Goal: Task Accomplishment & Management: Use online tool/utility

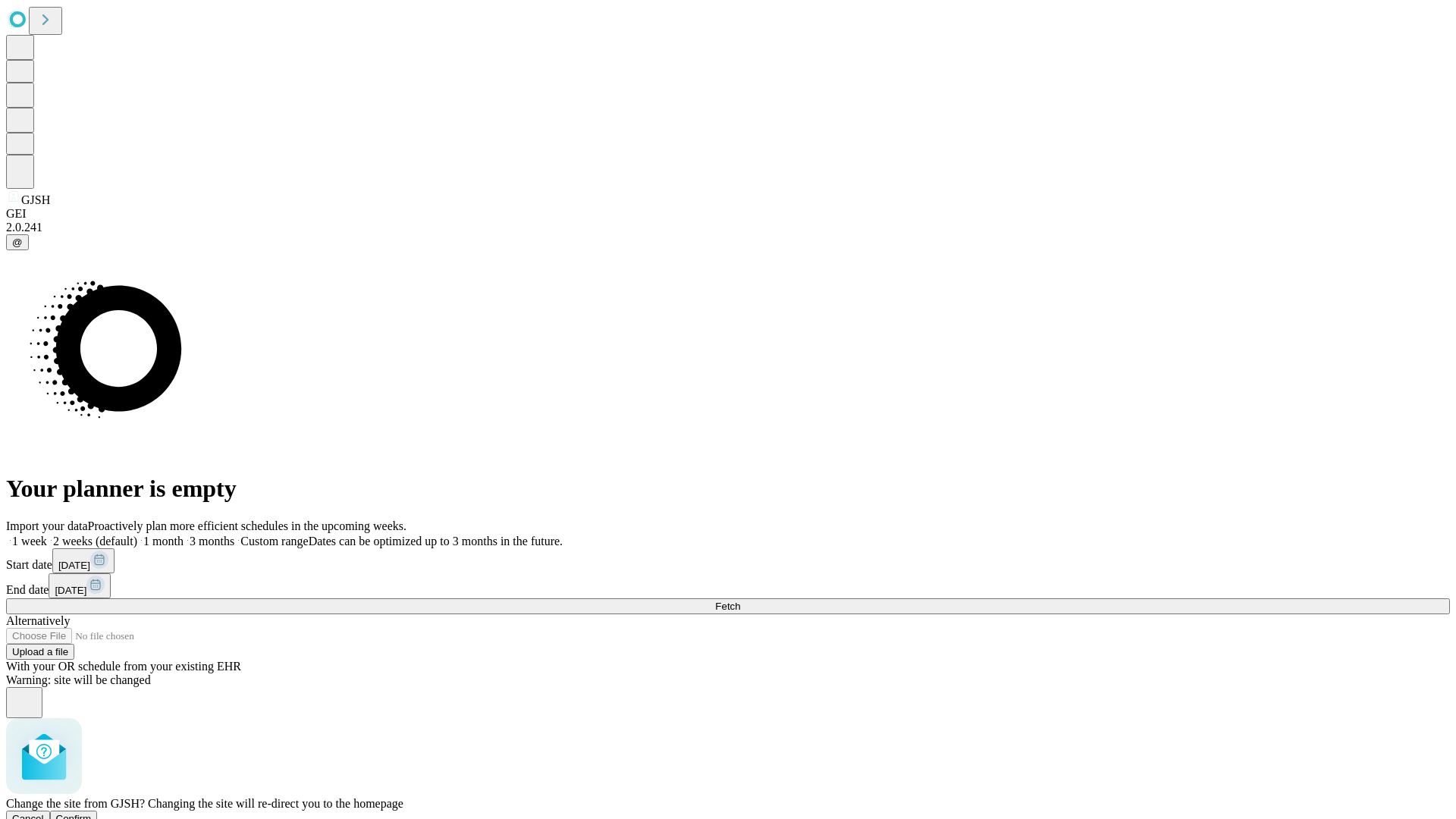
click at [92, 813] on span "Confirm" at bounding box center [74, 818] width 36 height 12
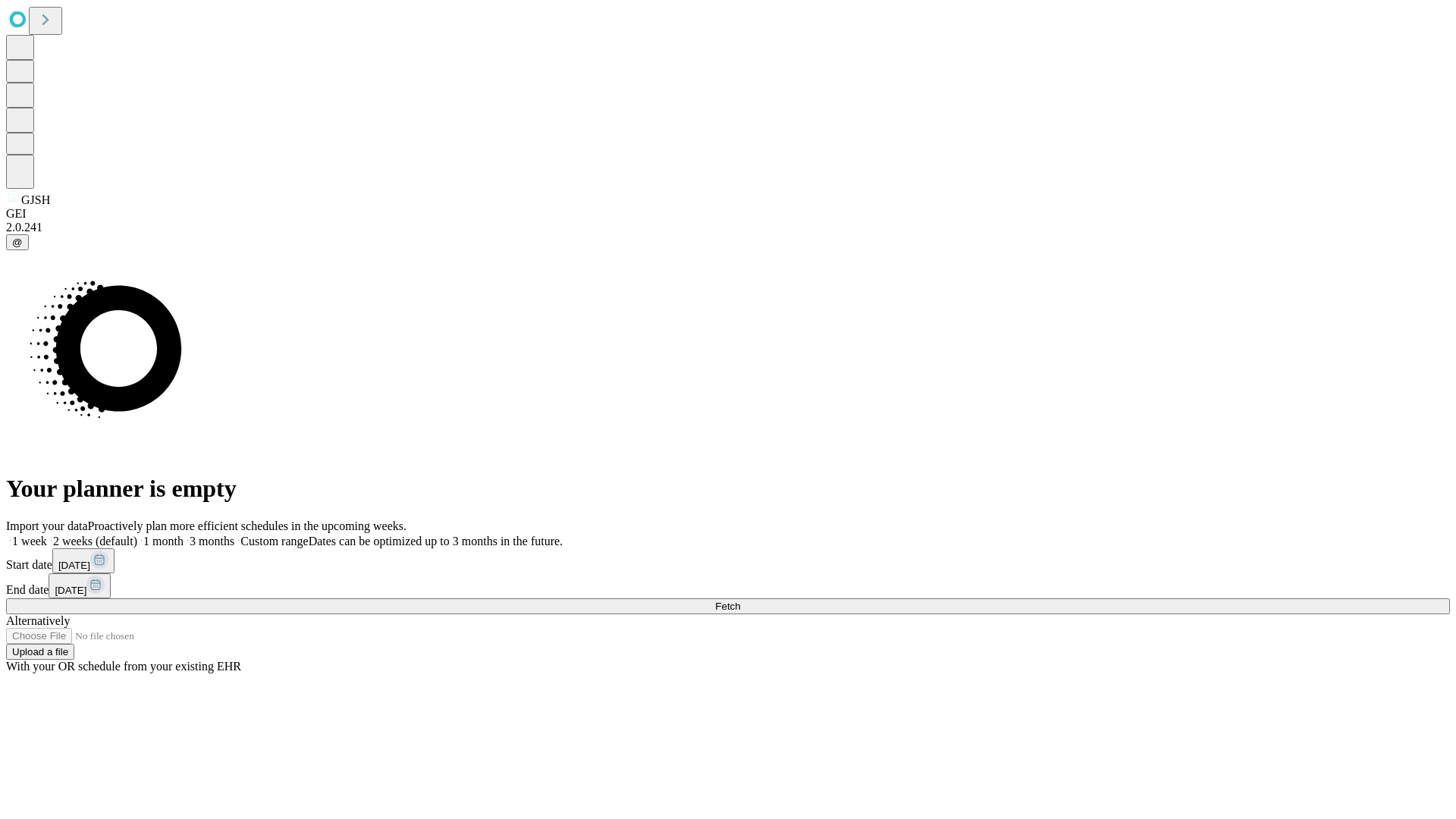
click at [47, 535] on label "1 week" at bounding box center [27, 541] width 41 height 13
click at [740, 600] on span "Fetch" at bounding box center [727, 605] width 25 height 12
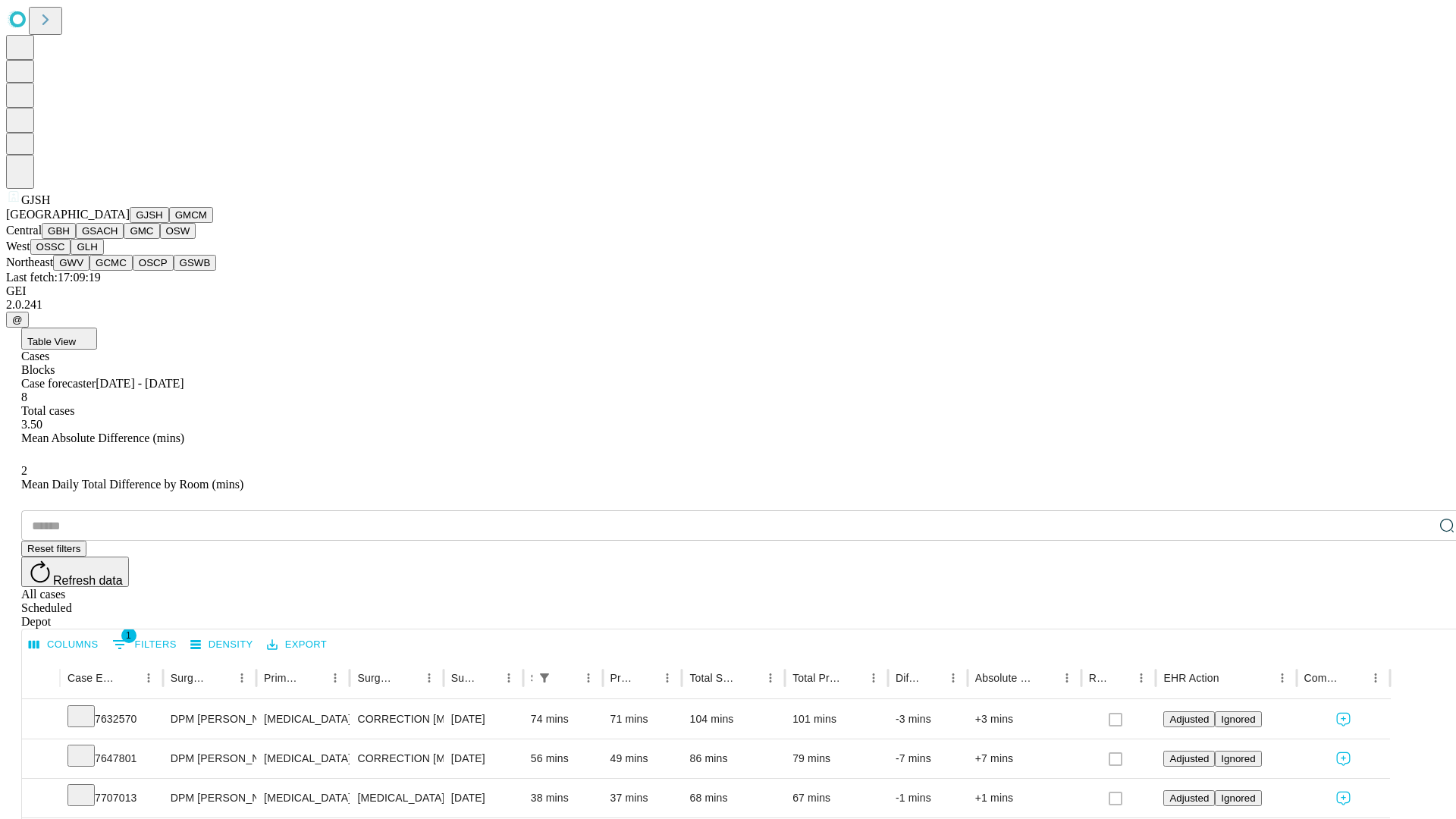
click at [169, 223] on button "GMCM" at bounding box center [191, 215] width 44 height 16
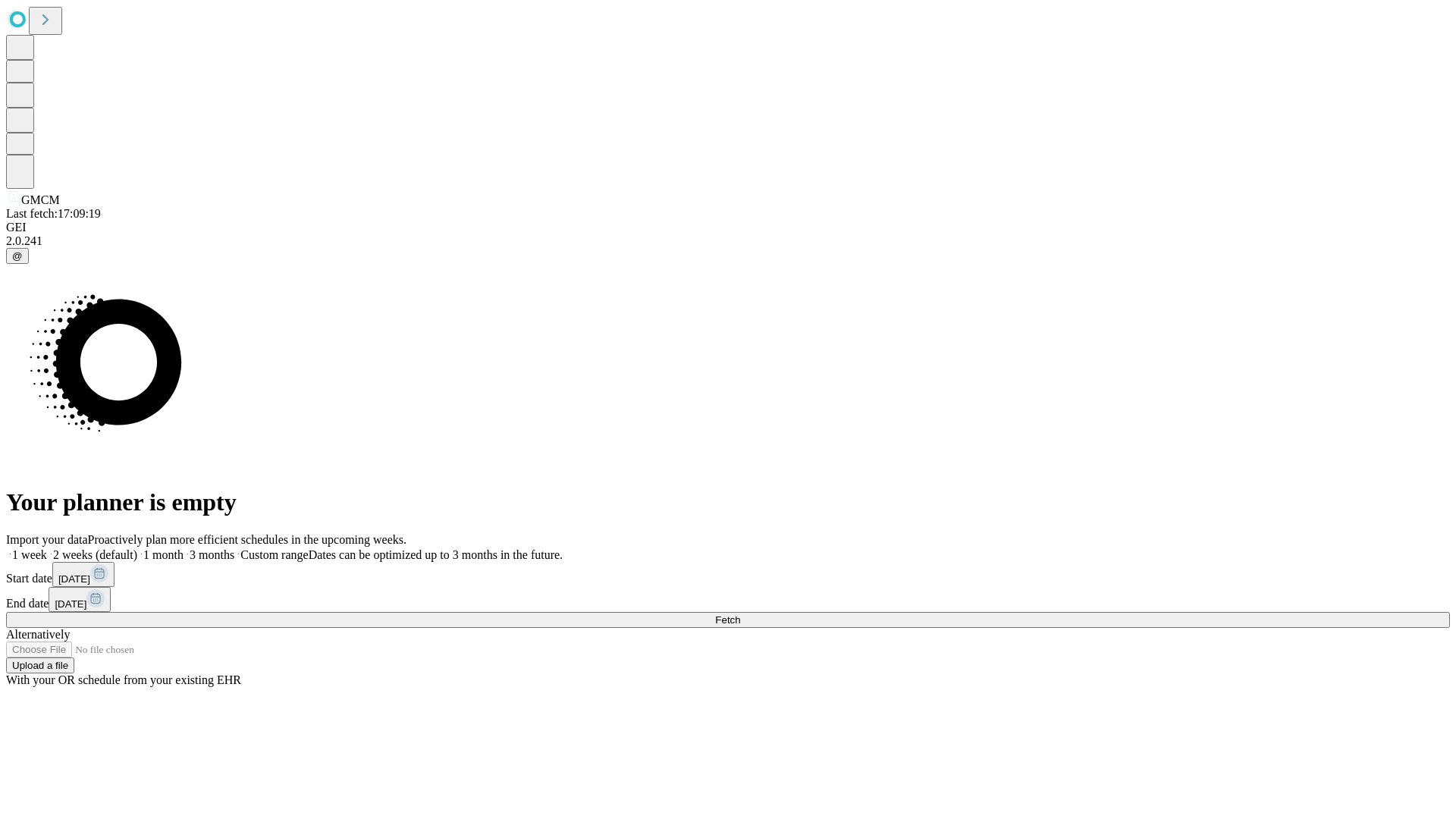
click at [740, 614] on span "Fetch" at bounding box center [727, 620] width 25 height 12
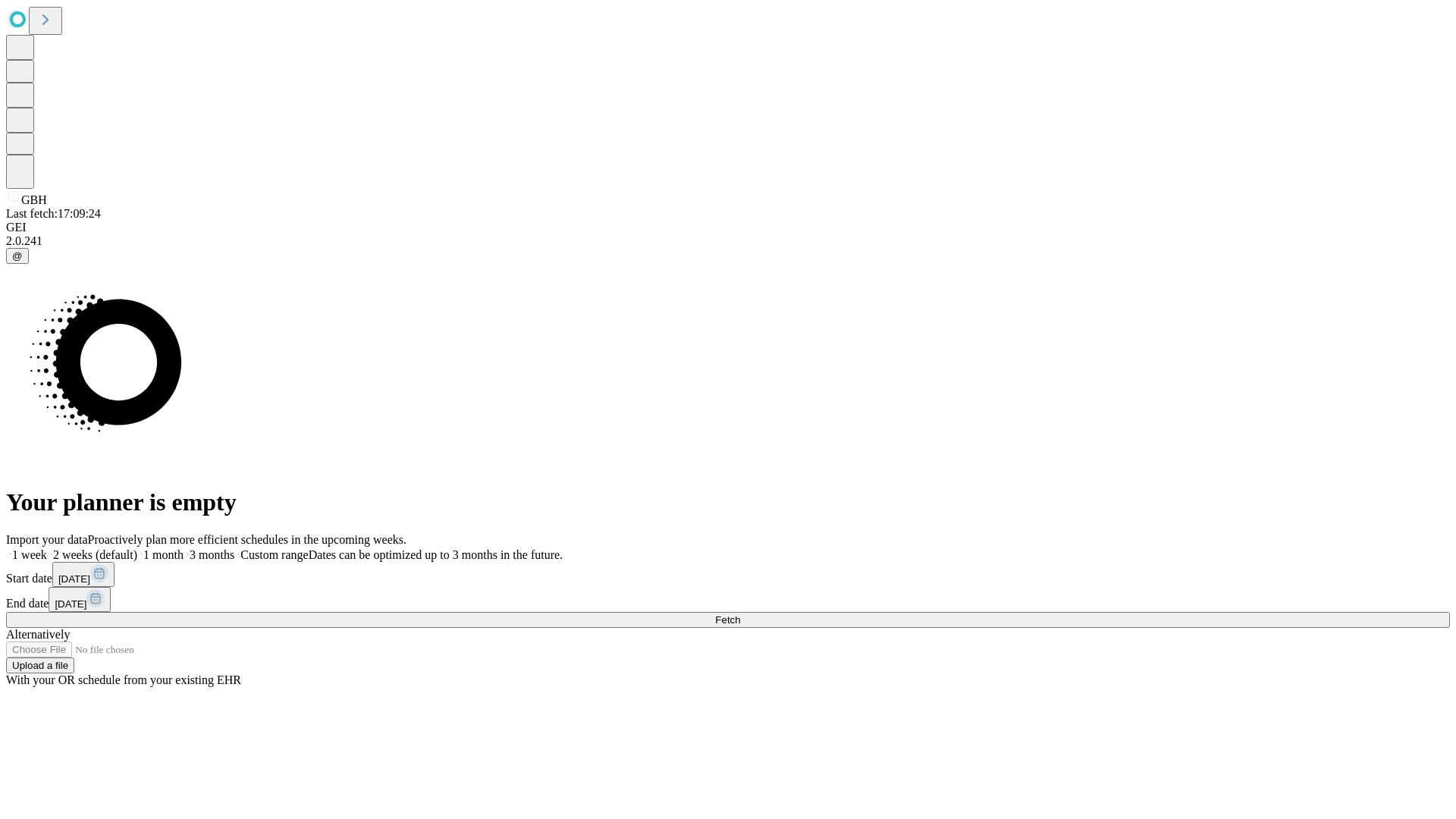
click at [47, 548] on label "1 week" at bounding box center [27, 554] width 41 height 13
click at [740, 614] on span "Fetch" at bounding box center [727, 620] width 25 height 12
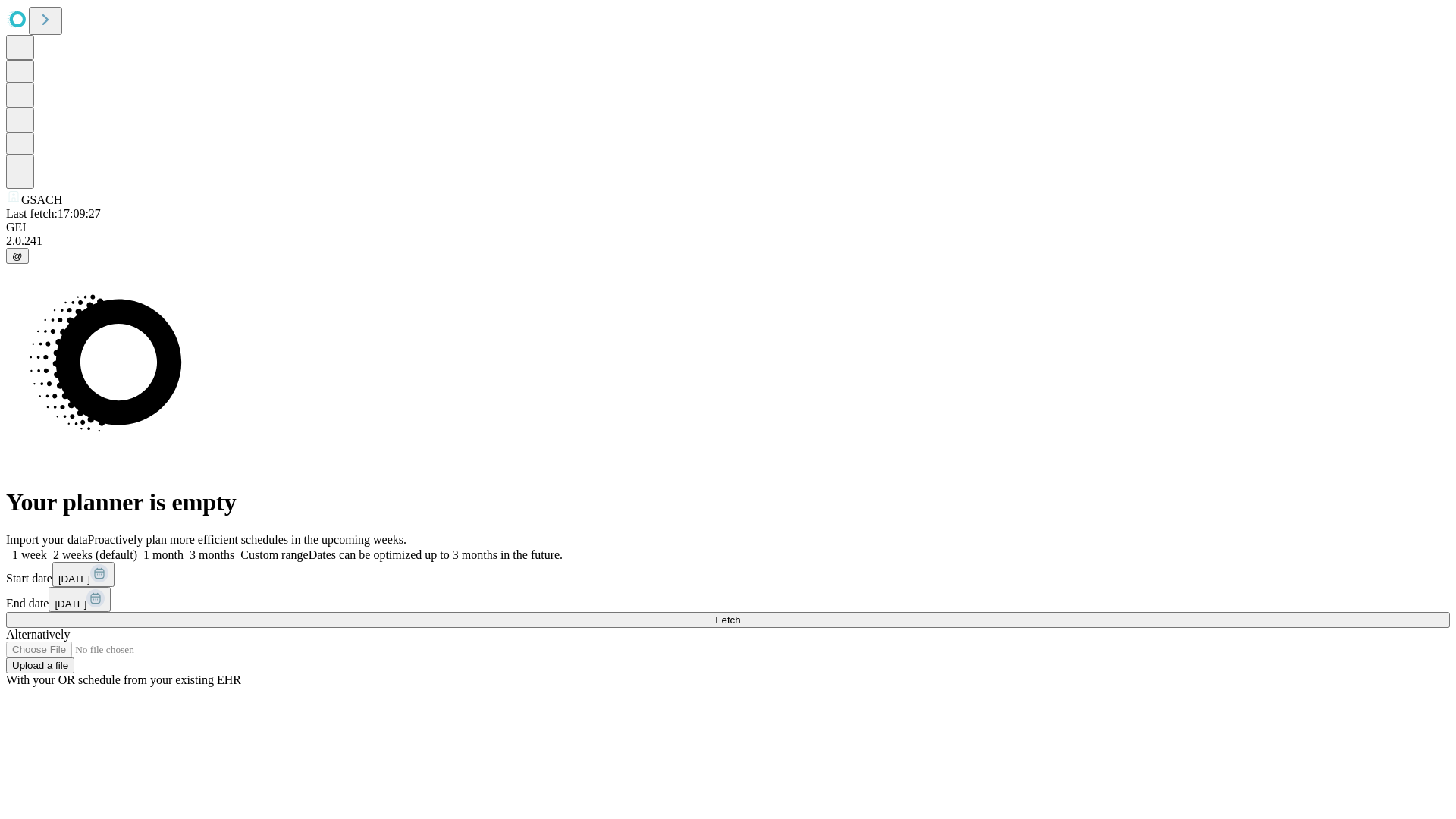
click at [740, 614] on span "Fetch" at bounding box center [727, 620] width 25 height 12
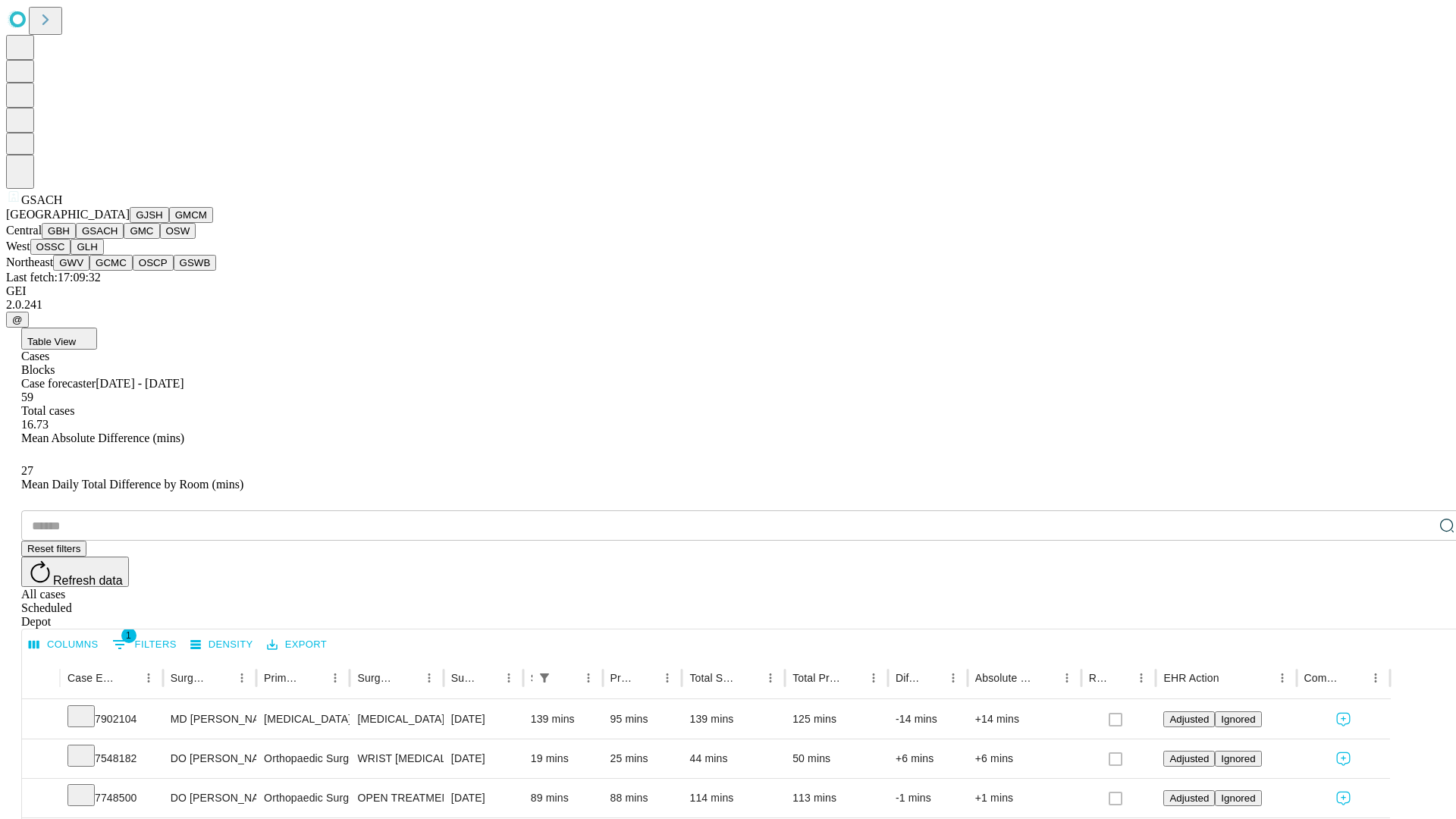
click at [124, 238] on button "GMC" at bounding box center [142, 231] width 36 height 16
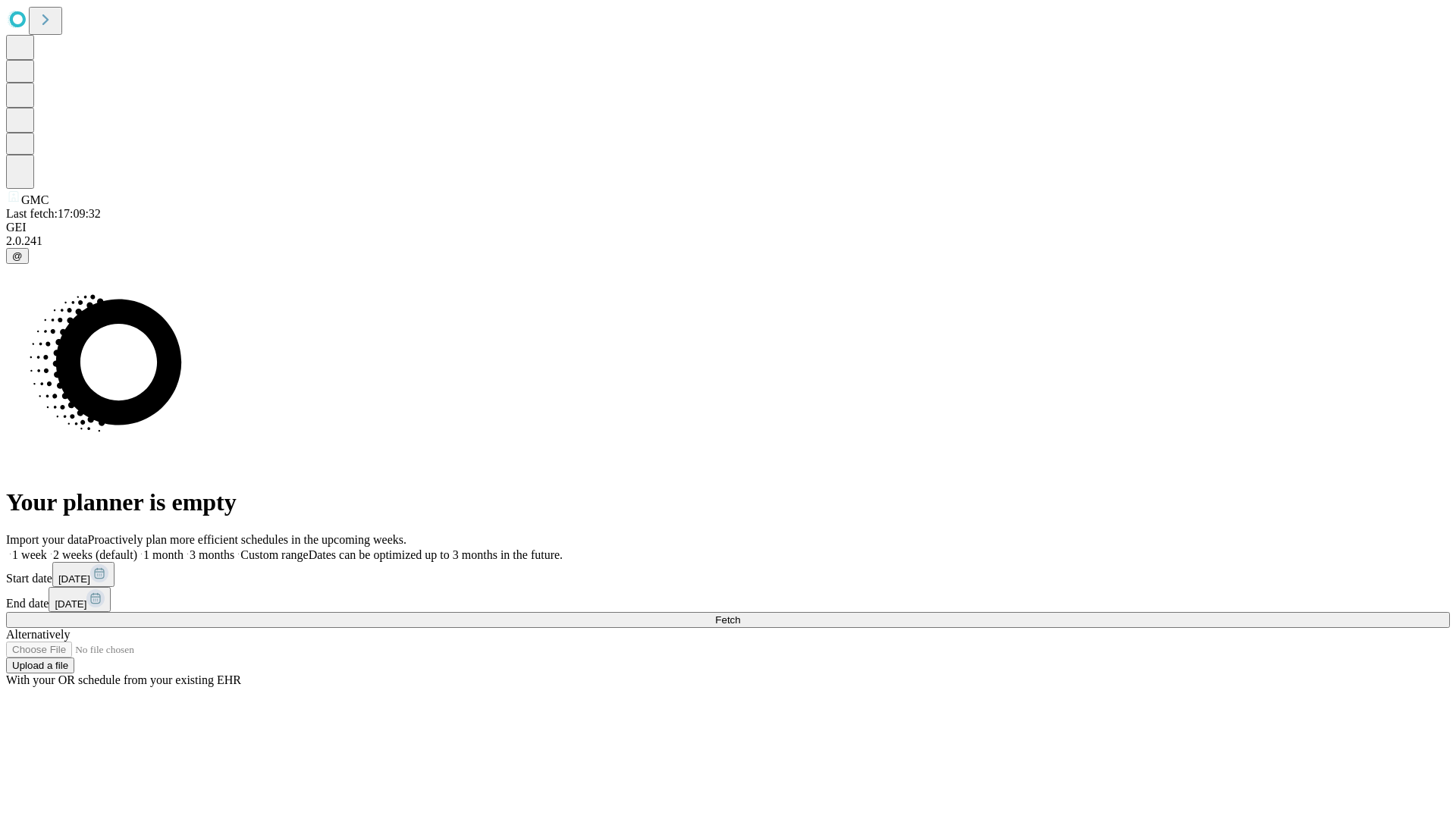
click at [47, 548] on label "1 week" at bounding box center [27, 554] width 41 height 13
click at [740, 614] on span "Fetch" at bounding box center [727, 620] width 25 height 12
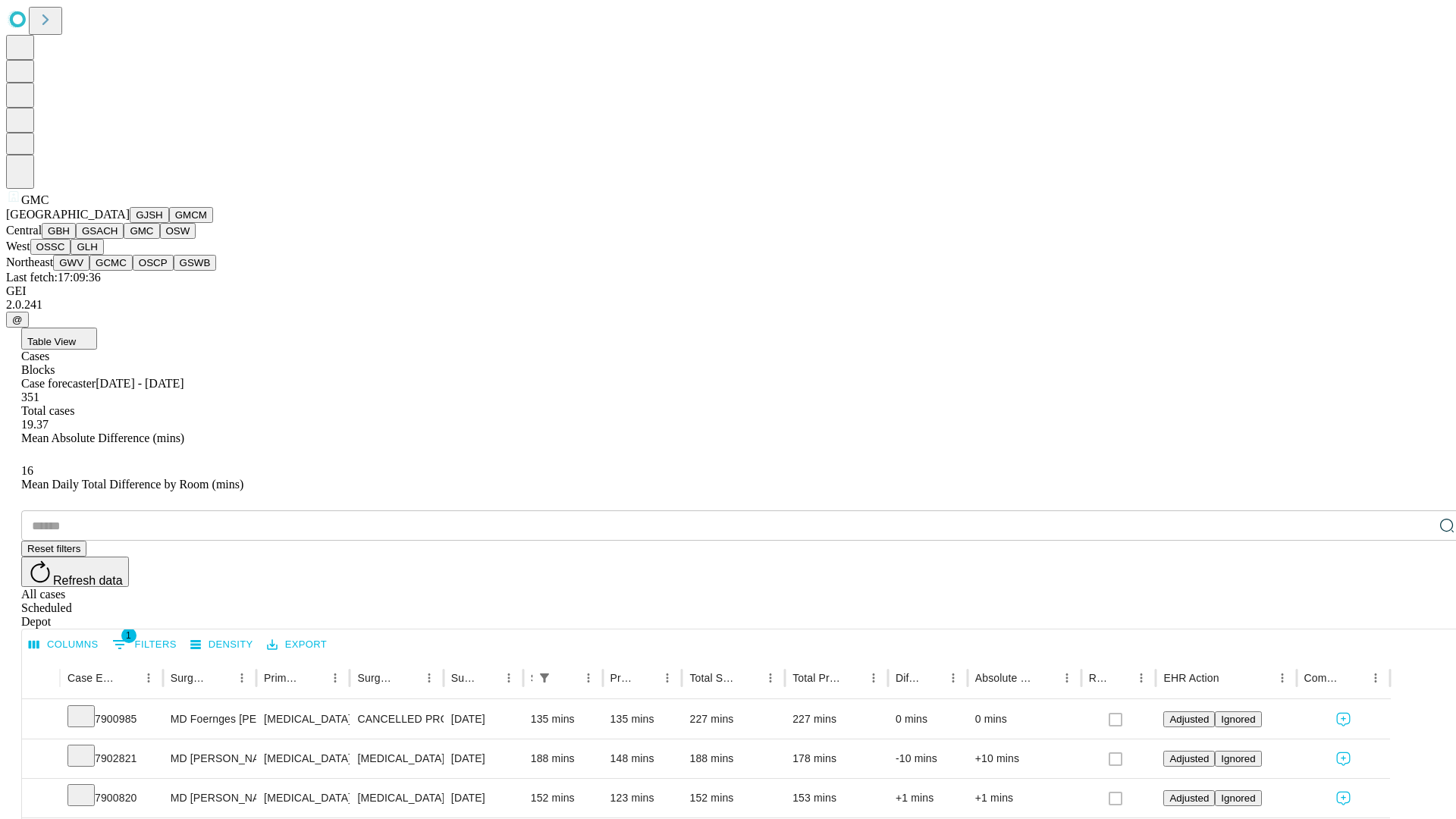
click at [160, 238] on button "OSW" at bounding box center [178, 231] width 37 height 16
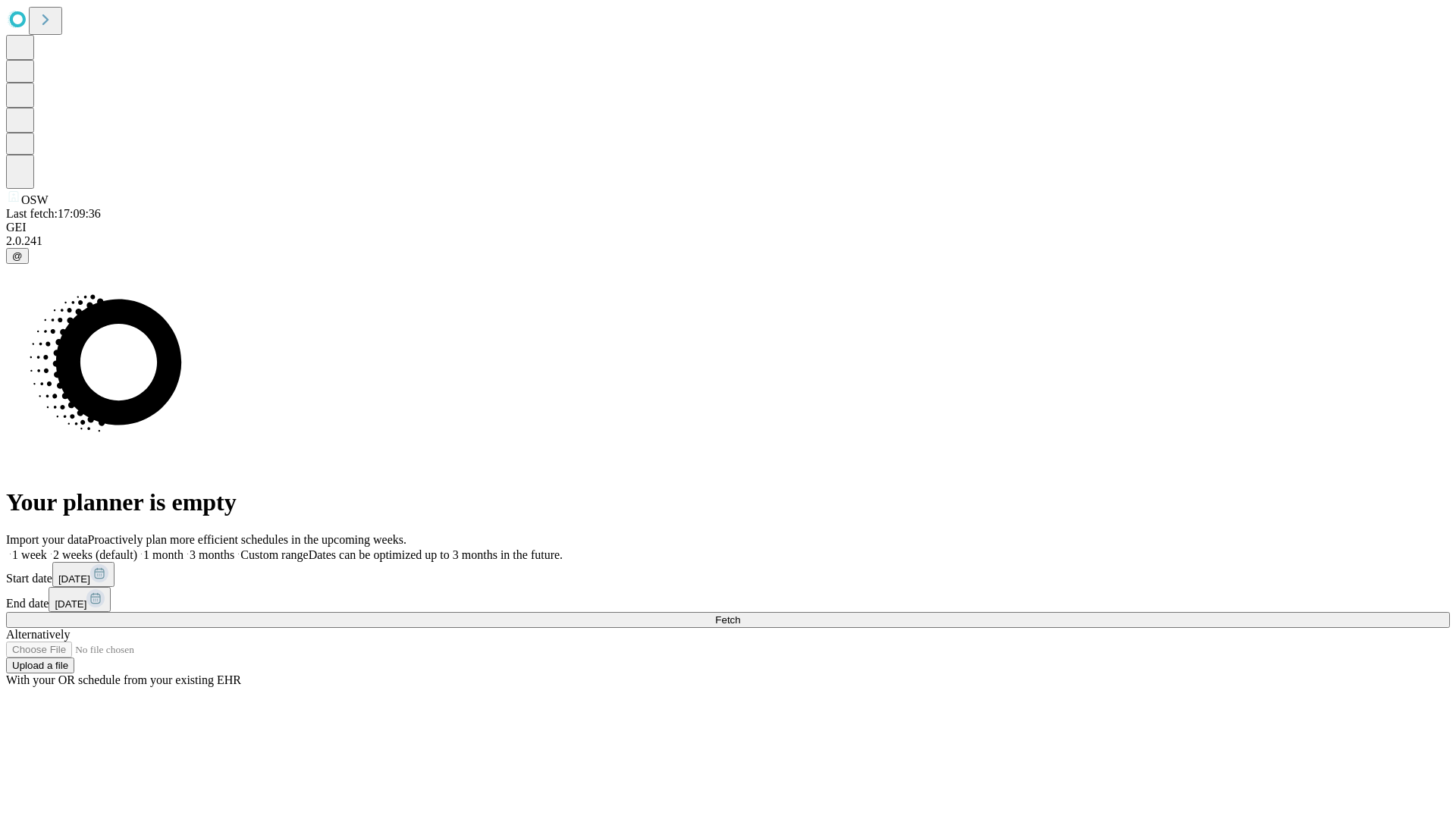
click at [47, 548] on label "1 week" at bounding box center [27, 554] width 41 height 13
click at [740, 614] on span "Fetch" at bounding box center [727, 620] width 25 height 12
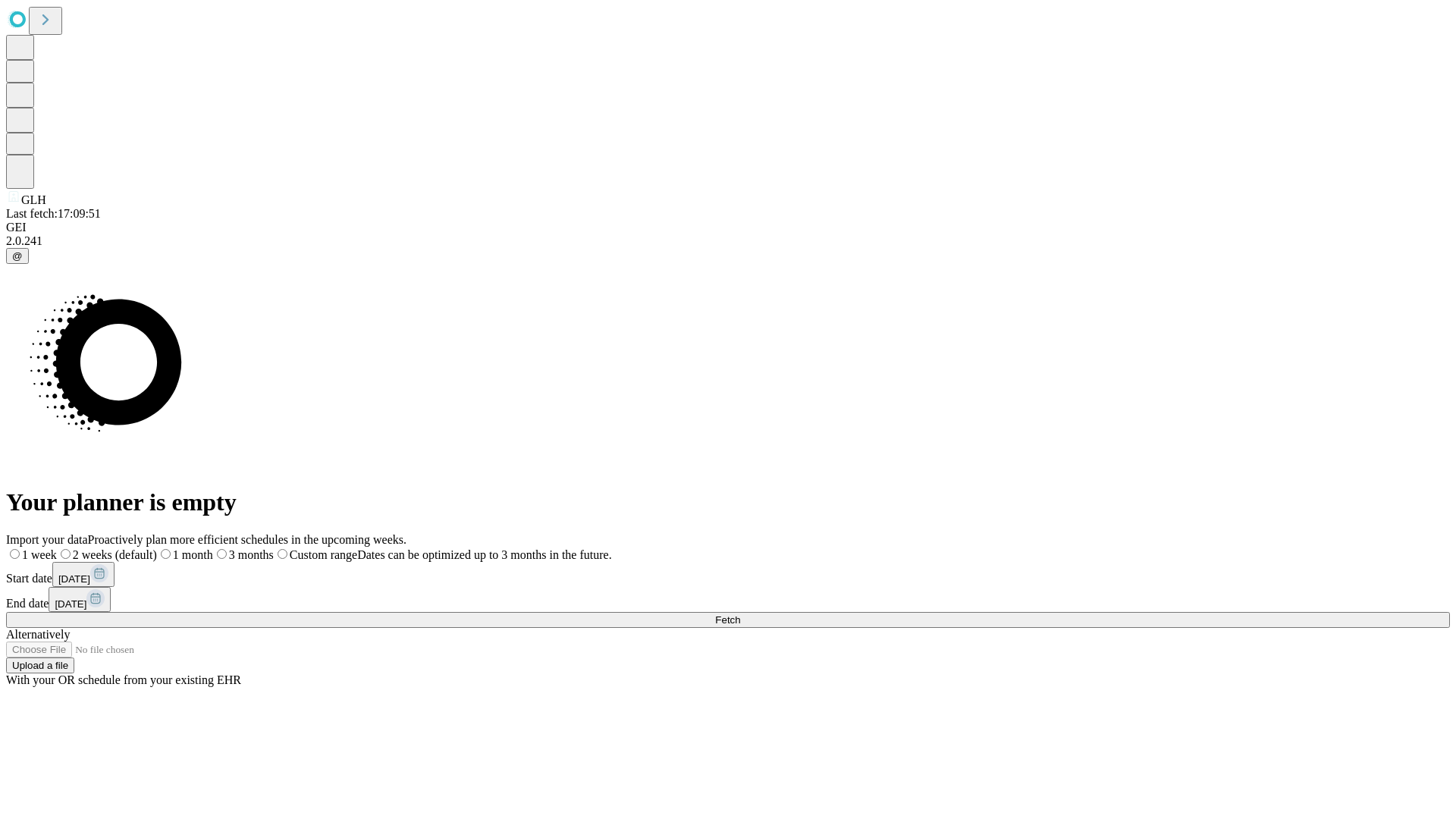
click at [57, 548] on label "1 week" at bounding box center [31, 554] width 51 height 13
click at [740, 614] on span "Fetch" at bounding box center [727, 620] width 25 height 12
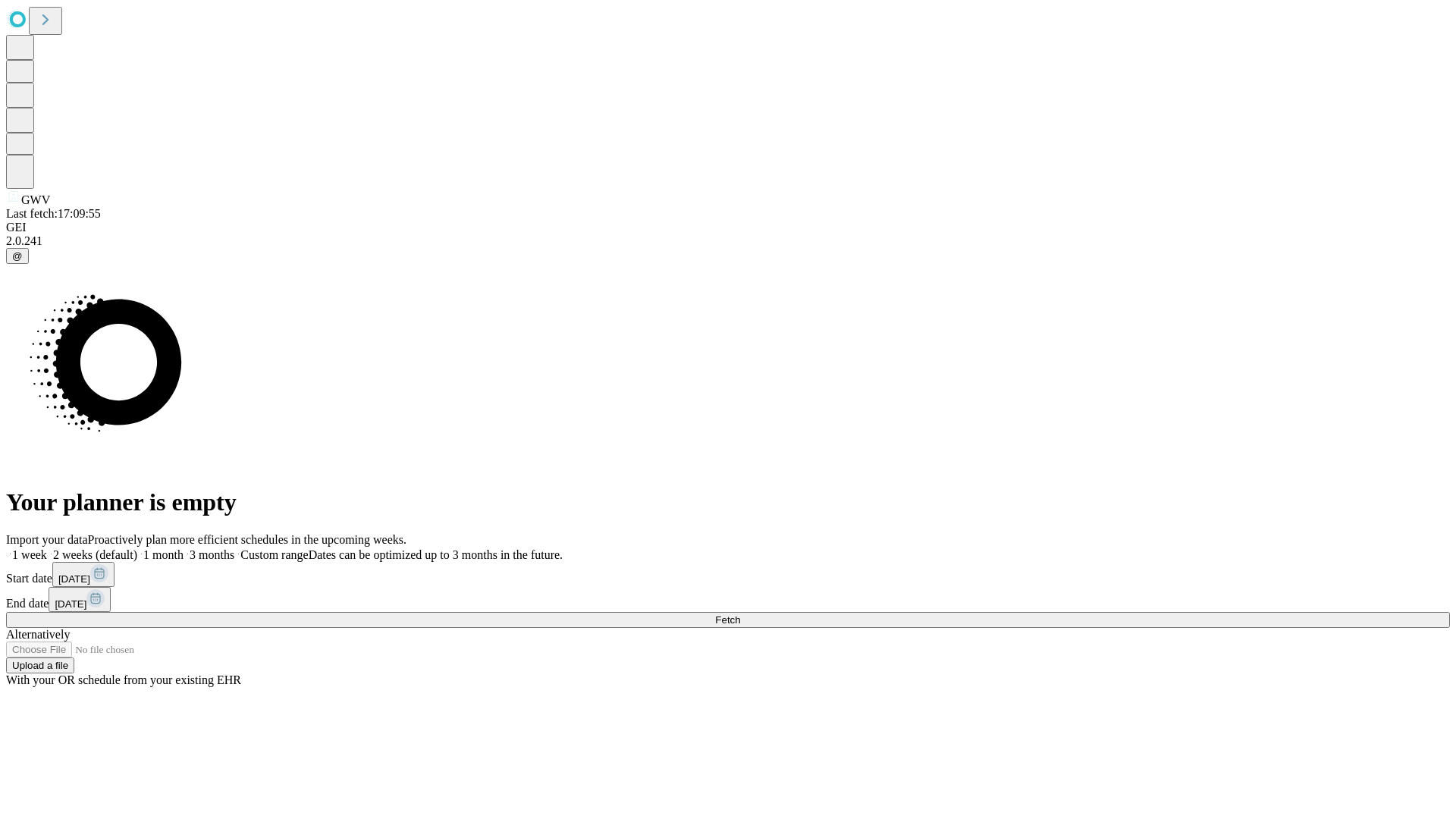
click at [47, 548] on label "1 week" at bounding box center [27, 554] width 41 height 13
click at [740, 614] on span "Fetch" at bounding box center [727, 620] width 25 height 12
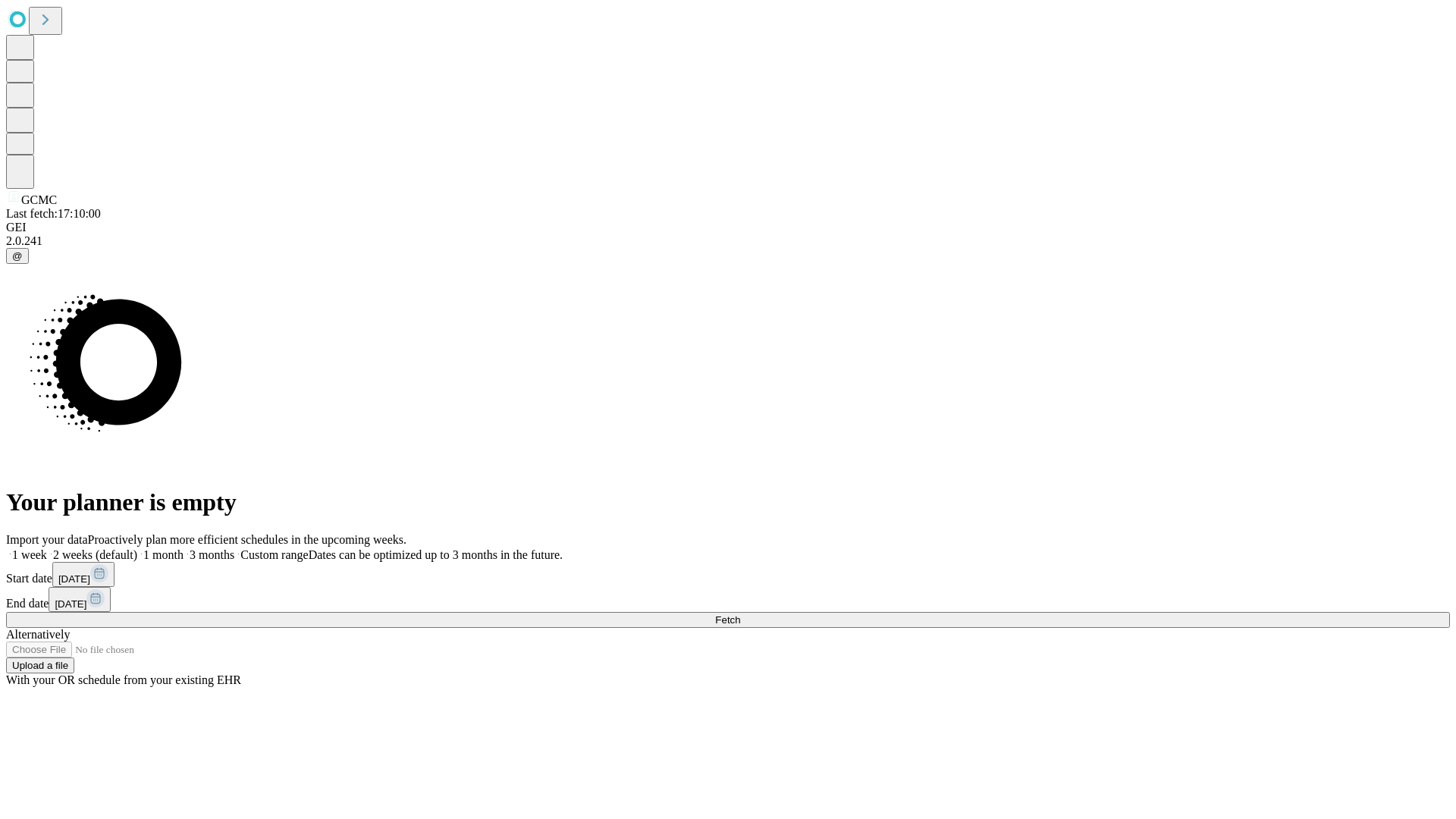
click at [47, 548] on label "1 week" at bounding box center [27, 554] width 41 height 13
click at [740, 614] on span "Fetch" at bounding box center [727, 620] width 25 height 12
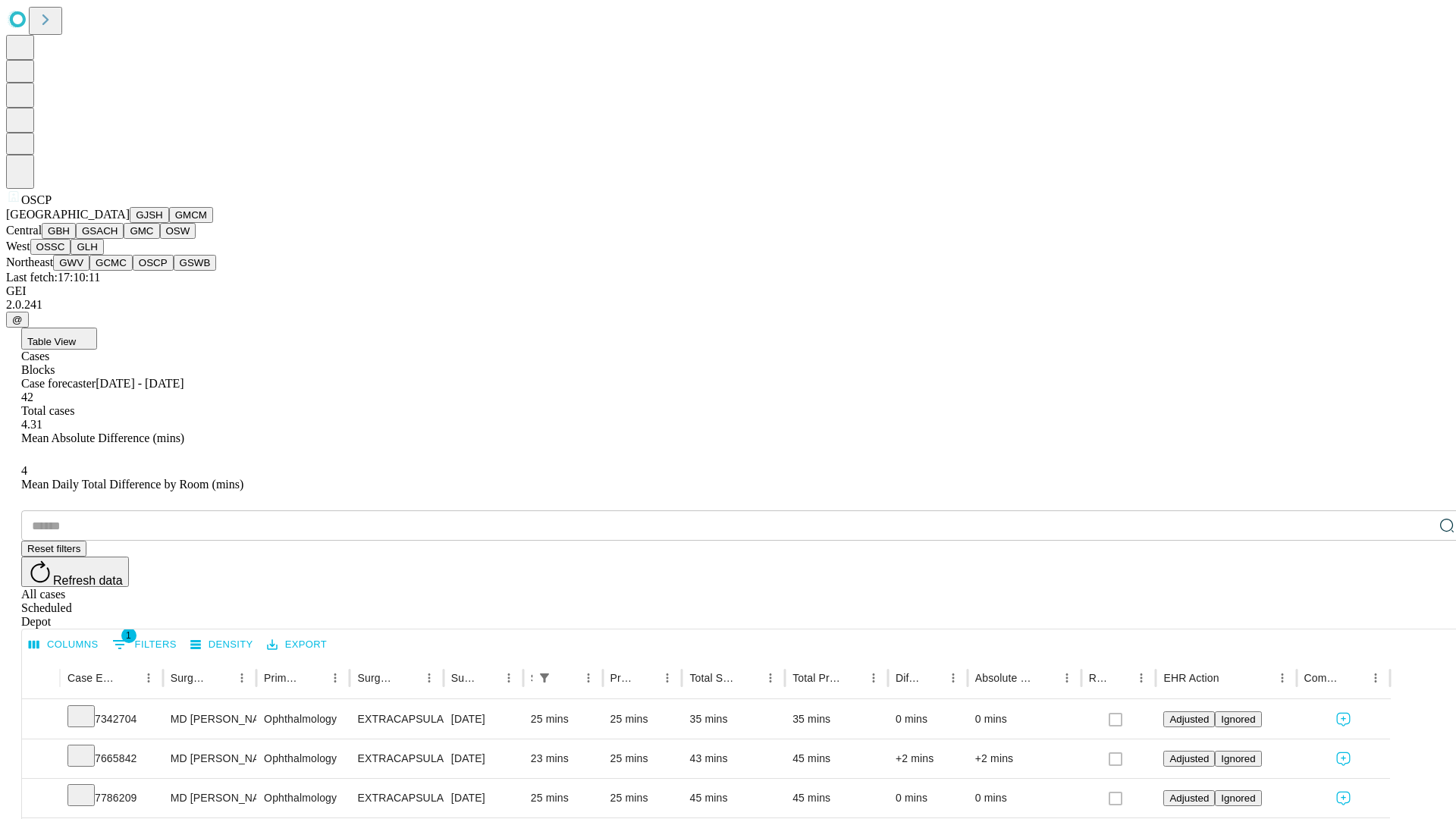
click at [174, 270] on button "GSWB" at bounding box center [195, 263] width 43 height 16
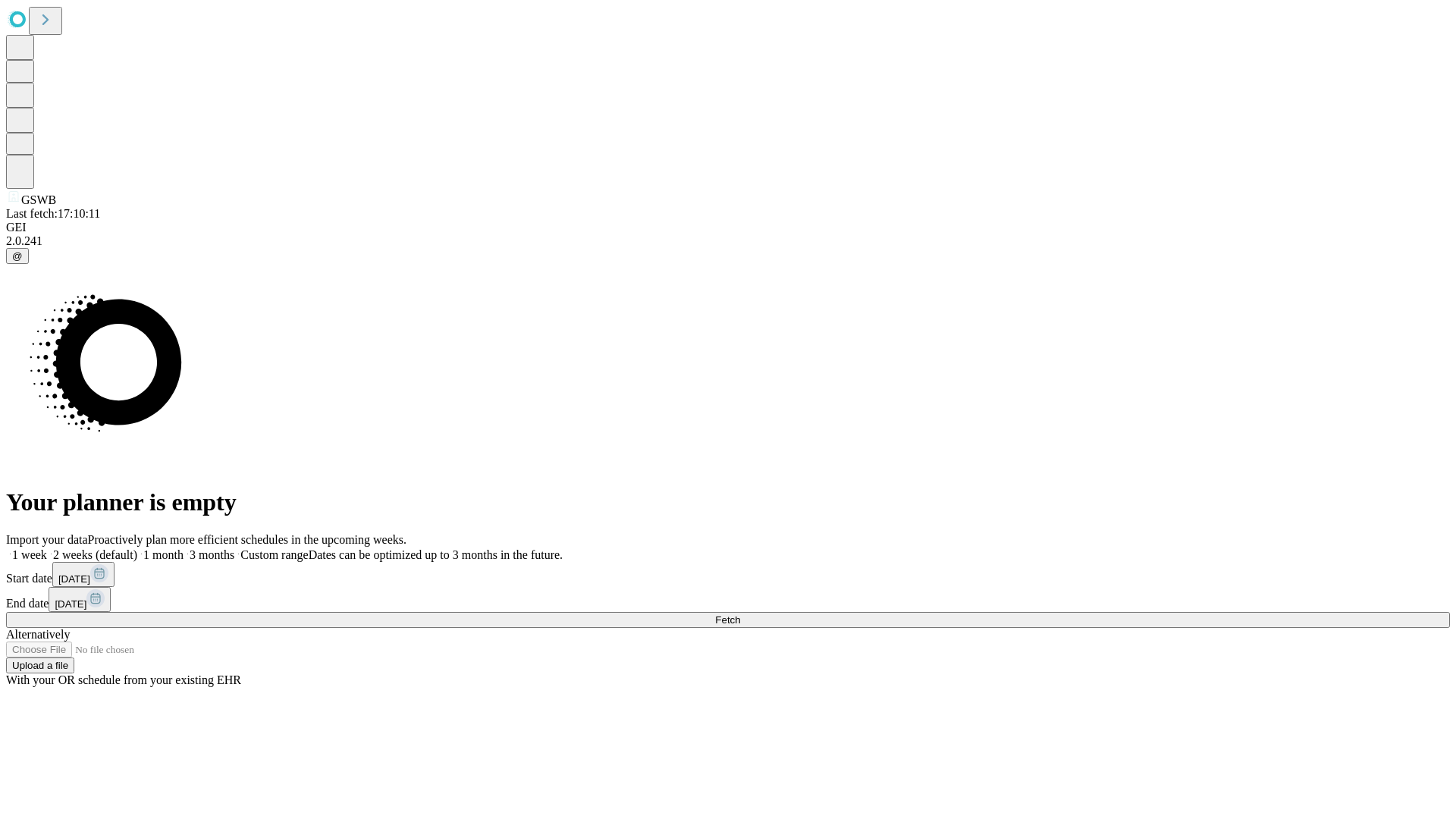
click at [740, 614] on span "Fetch" at bounding box center [727, 620] width 25 height 12
